Goal: Task Accomplishment & Management: Use online tool/utility

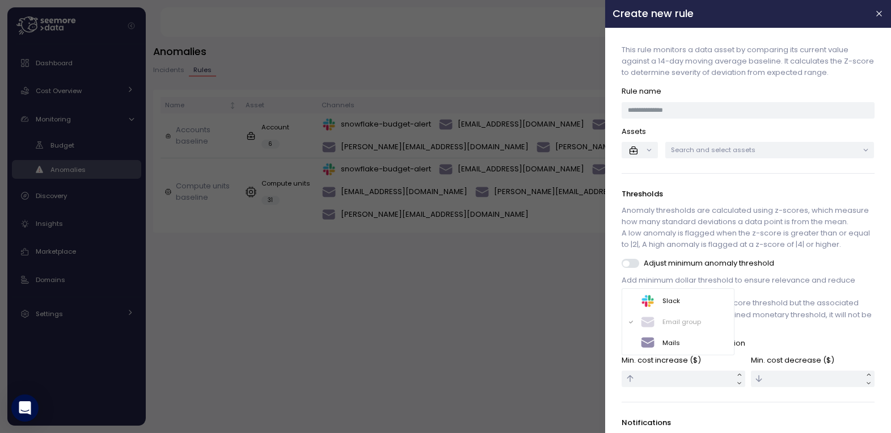
scroll to position [183, 0]
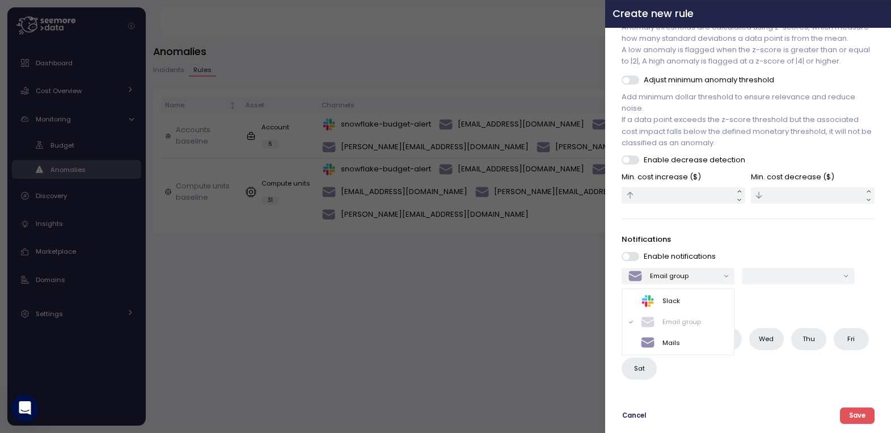
click at [877, 16] on icon "button" at bounding box center [880, 13] width 9 height 9
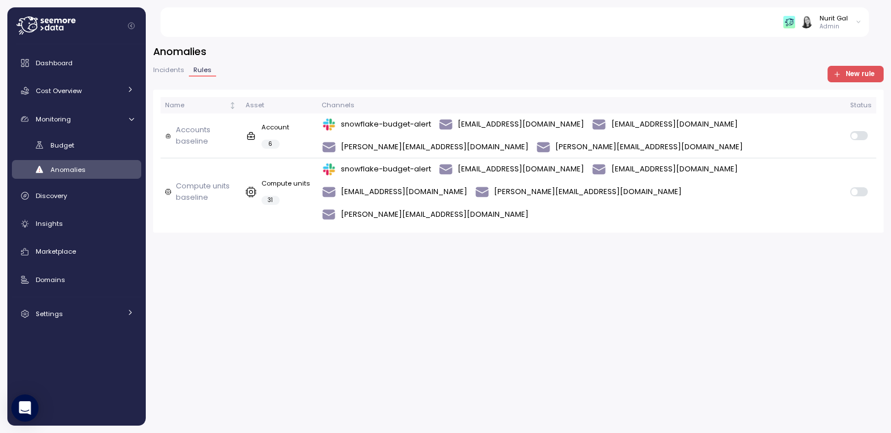
click at [587, 233] on div "Anomalies Incidents Rules New rule Name Asset Channels Status Accounts baseline…" at bounding box center [519, 231] width 746 height 403
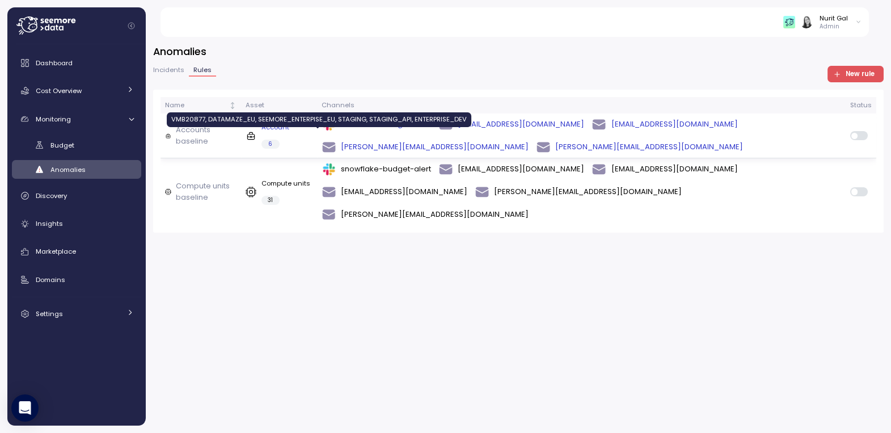
click at [280, 140] on div "6" at bounding box center [271, 144] width 19 height 9
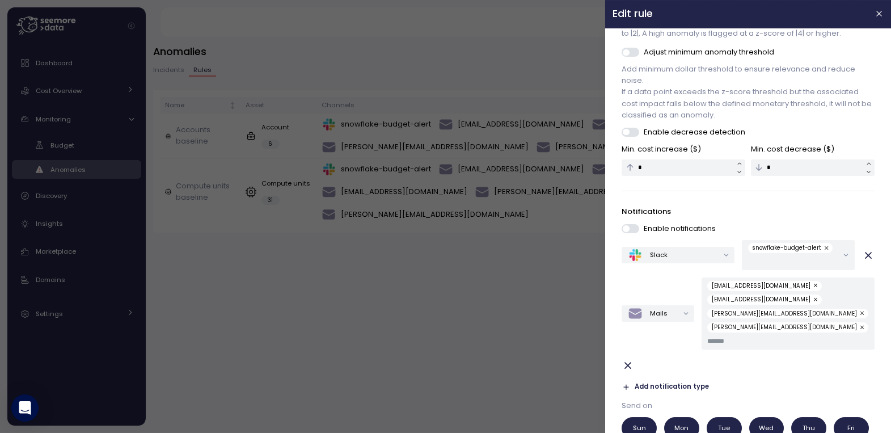
scroll to position [276, 0]
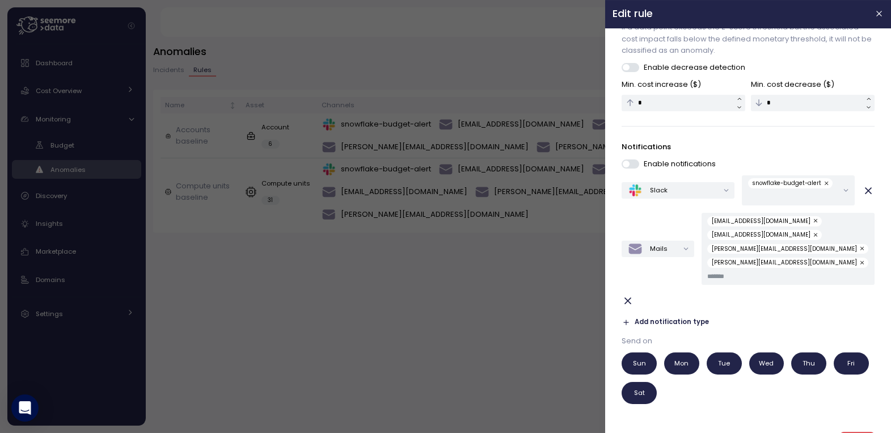
click at [482, 309] on div at bounding box center [445, 216] width 891 height 433
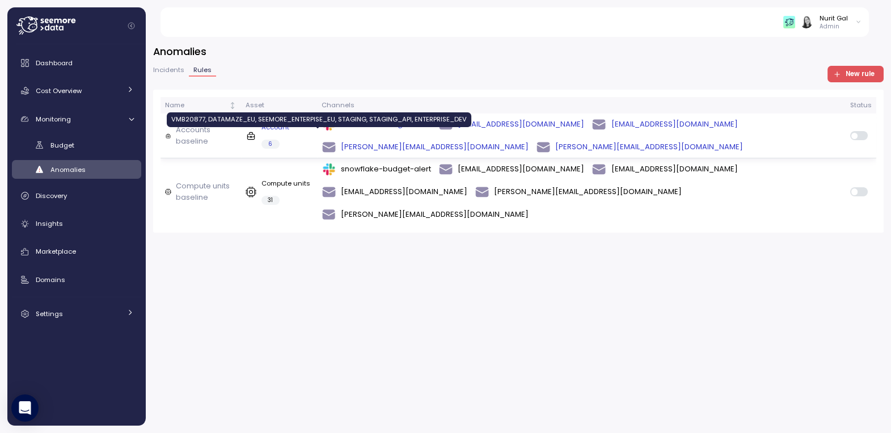
click at [272, 140] on p "6" at bounding box center [270, 144] width 4 height 8
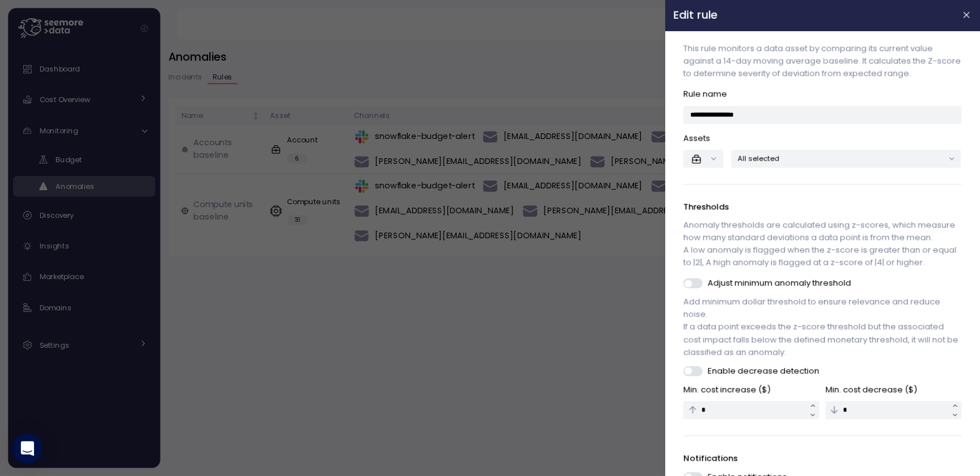
scroll to position [0, 0]
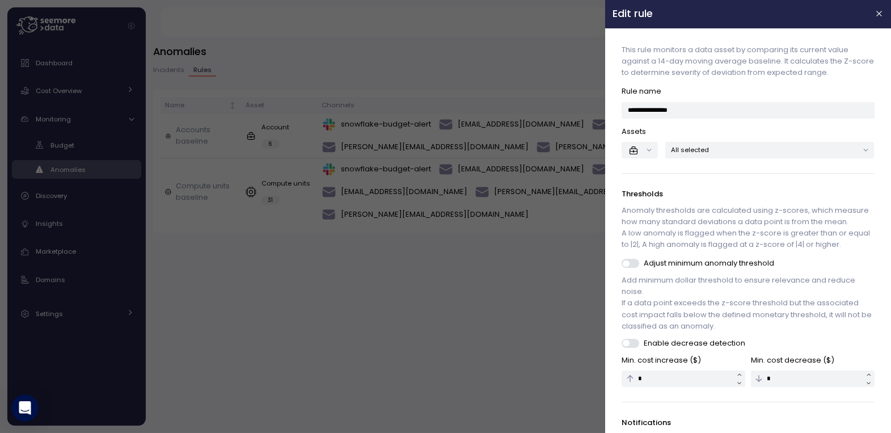
click at [542, 245] on div at bounding box center [445, 216] width 891 height 433
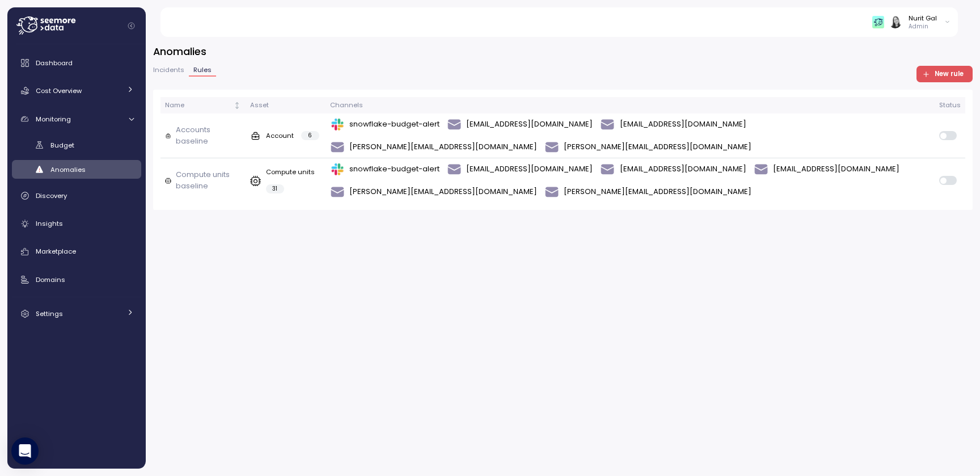
click at [891, 79] on span "New rule" at bounding box center [943, 73] width 41 height 15
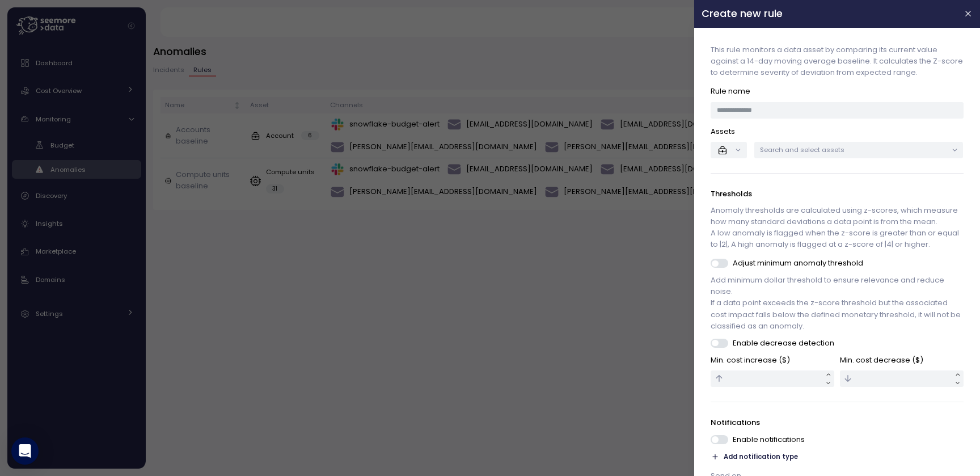
click at [573, 243] on div at bounding box center [490, 238] width 980 height 476
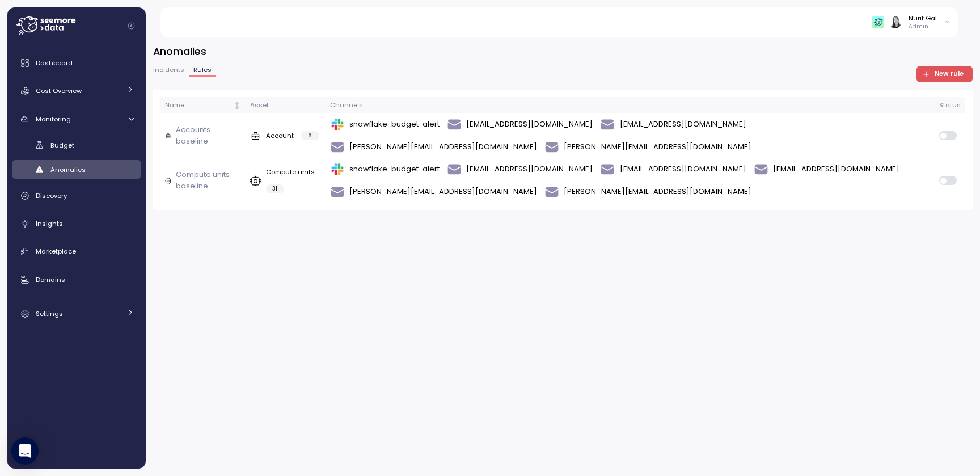
click at [891, 74] on span "New rule" at bounding box center [949, 73] width 29 height 15
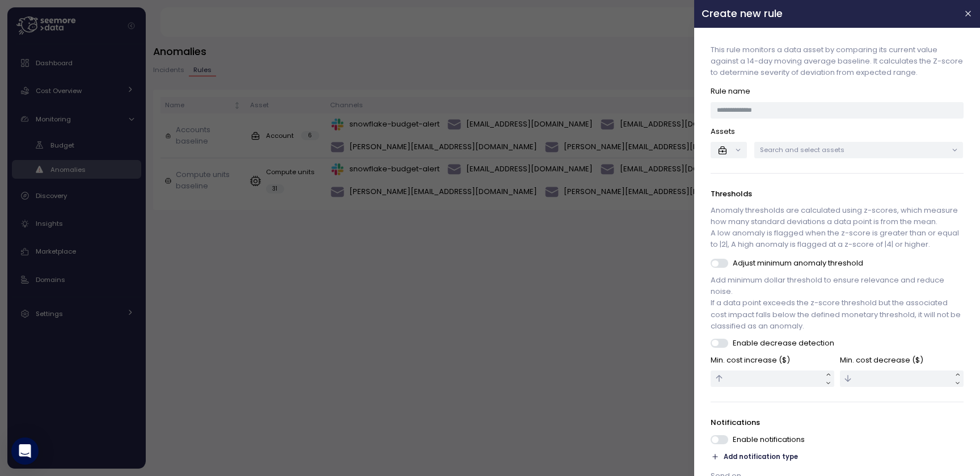
click at [607, 204] on div at bounding box center [490, 238] width 980 height 476
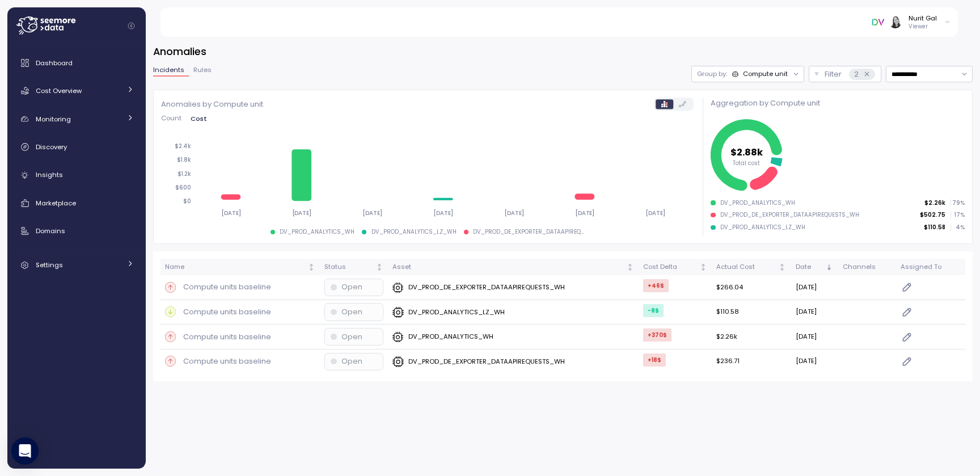
click at [207, 67] on span "Rules" at bounding box center [202, 70] width 18 height 6
